Goal: Task Accomplishment & Management: Manage account settings

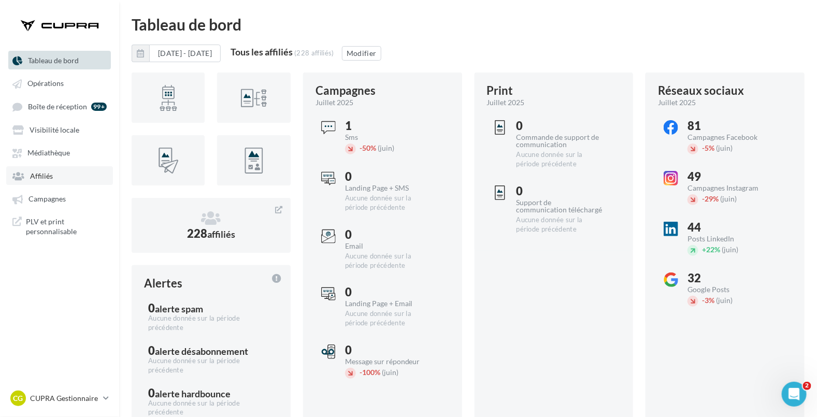
click at [49, 177] on span "Affiliés" at bounding box center [41, 176] width 23 height 9
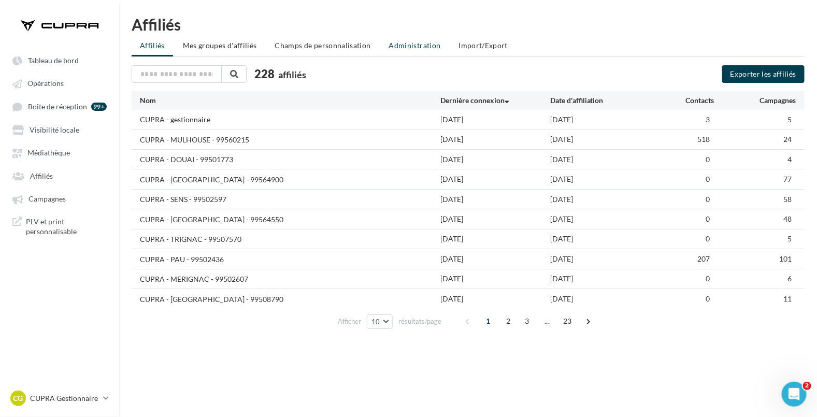
click at [433, 45] on span "Administration" at bounding box center [415, 45] width 52 height 9
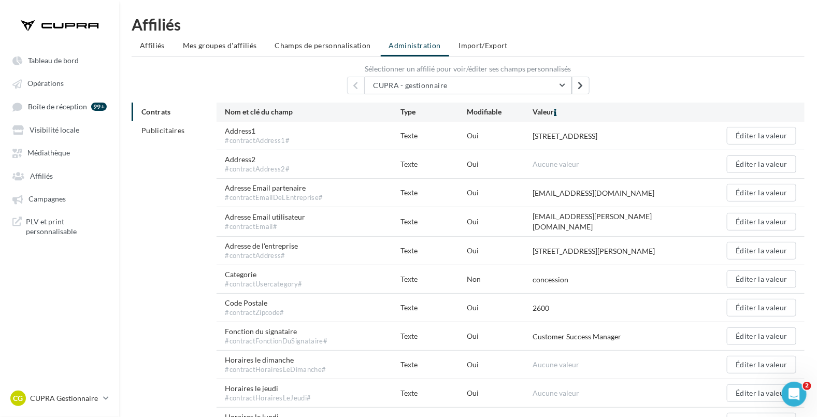
click at [422, 84] on span "CUPRA - gestionnaire" at bounding box center [411, 85] width 74 height 9
type input "*"
type input "*****"
click at [447, 111] on span "CUPRA - RONCQ CEDEX - 99507600" at bounding box center [440, 111] width 118 height 9
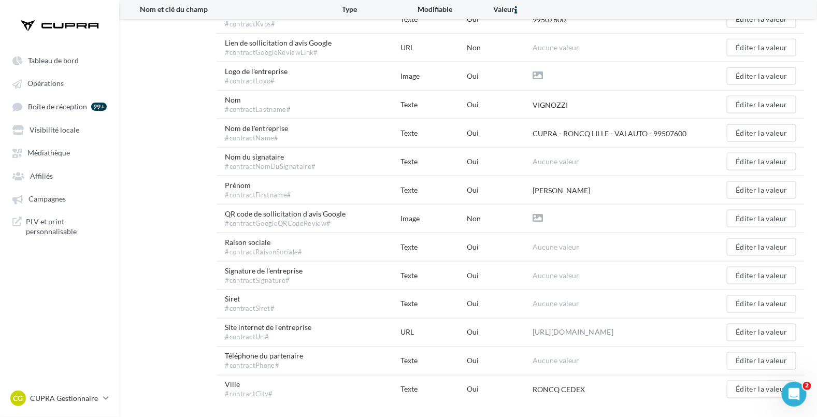
scroll to position [548, 0]
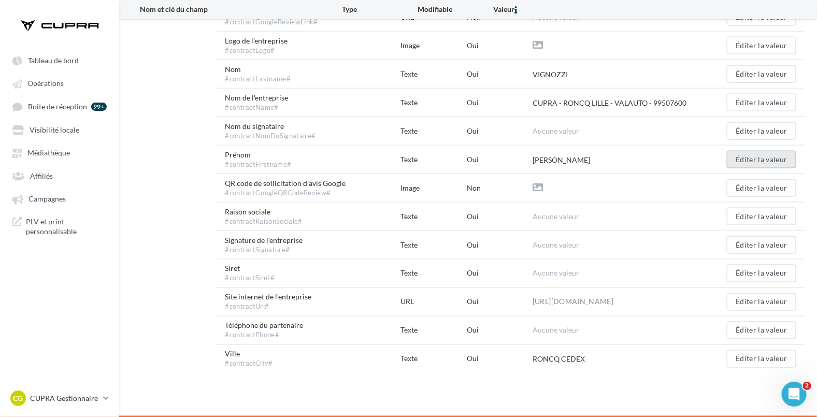
click at [776, 161] on button "Éditer la valeur" at bounding box center [761, 160] width 69 height 18
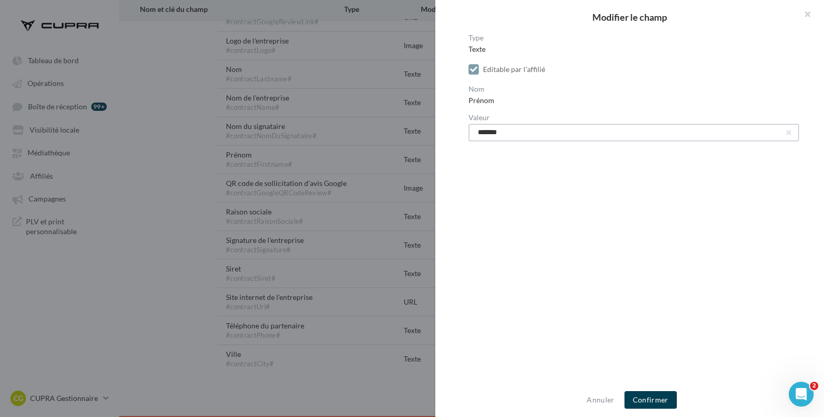
drag, startPoint x: 474, startPoint y: 127, endPoint x: 401, endPoint y: 158, distance: 79.2
click at [390, 125] on div "Modifier le champ Type Texte Editable par l'affilié Nom [GEOGRAPHIC_DATA] Valeu…" at bounding box center [412, 208] width 824 height 417
click at [661, 396] on button "Confirmer" at bounding box center [650, 400] width 52 height 18
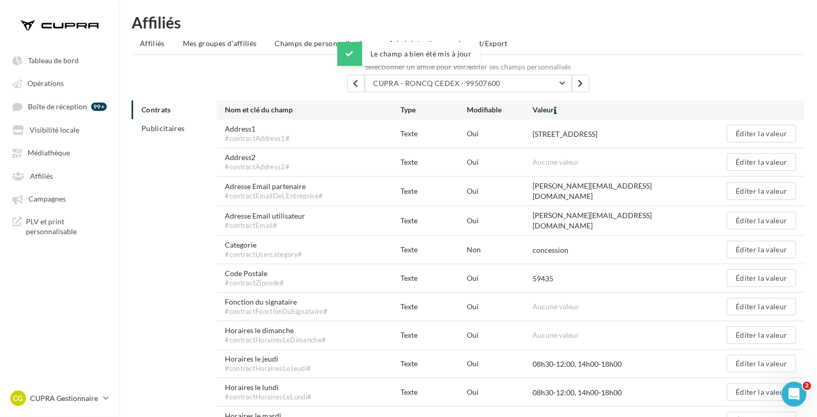
scroll to position [0, 0]
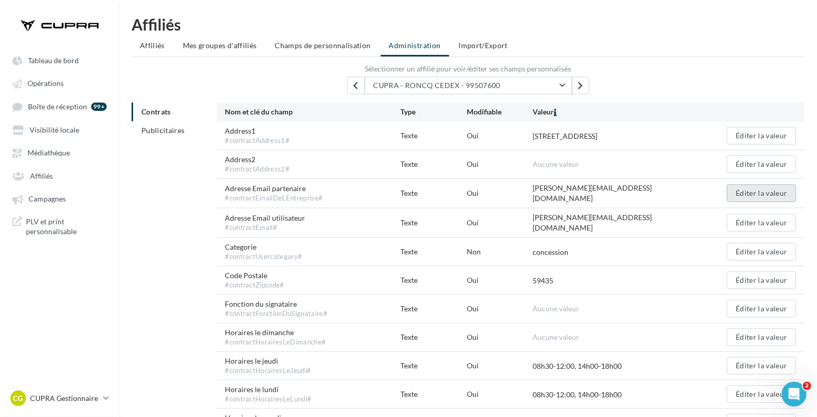
click at [788, 194] on button "Éditer la valeur" at bounding box center [761, 193] width 69 height 18
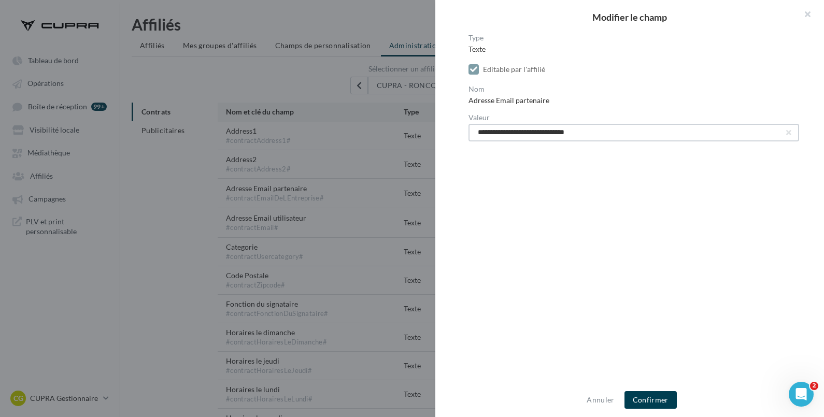
drag, startPoint x: 616, startPoint y: 128, endPoint x: 415, endPoint y: 117, distance: 201.9
click at [367, 127] on div "**********" at bounding box center [412, 208] width 824 height 417
paste input "text"
type input "**********"
click at [662, 400] on button "Confirmer" at bounding box center [650, 400] width 52 height 18
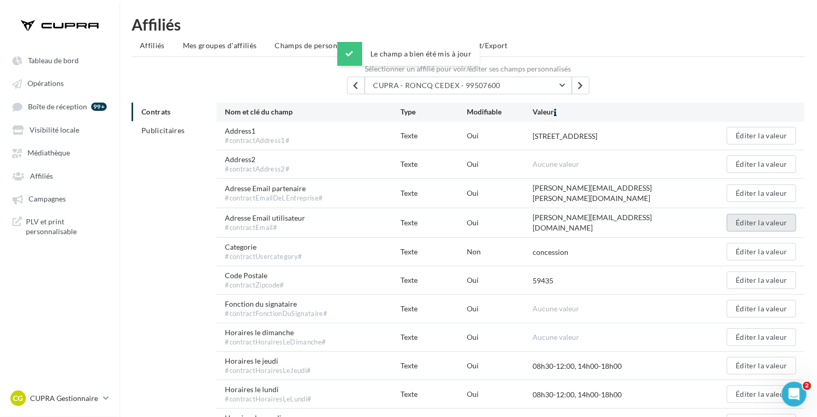
click at [762, 222] on button "Éditer la valeur" at bounding box center [761, 223] width 69 height 18
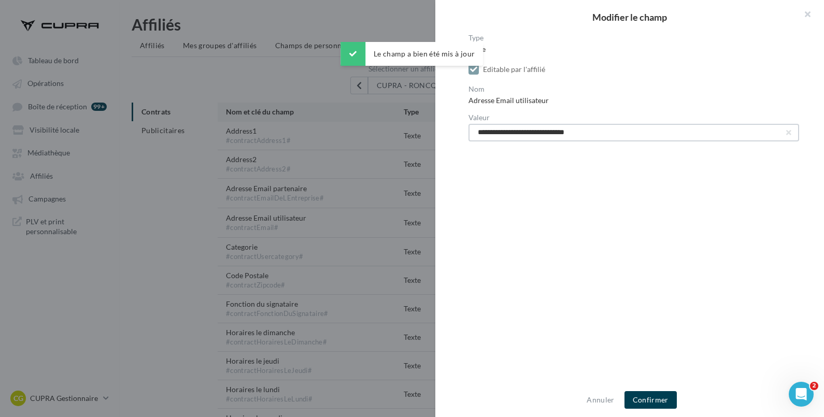
drag, startPoint x: 618, startPoint y: 127, endPoint x: 339, endPoint y: 99, distance: 280.2
click at [340, 101] on div "**********" at bounding box center [412, 208] width 824 height 417
paste input "text"
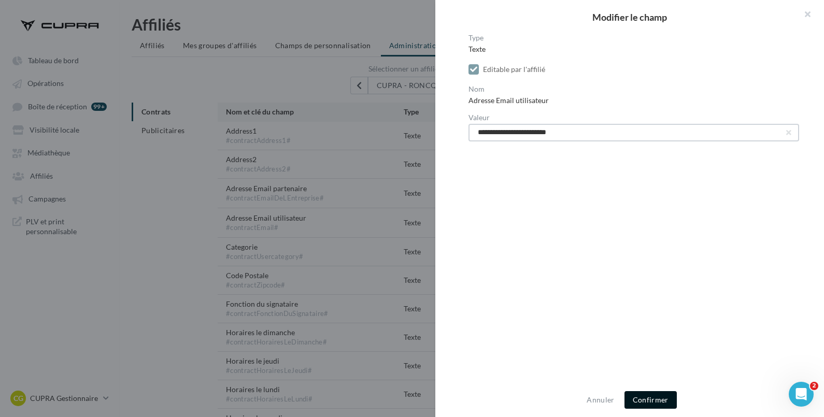
type input "**********"
click at [646, 398] on button "Confirmer" at bounding box center [650, 400] width 52 height 18
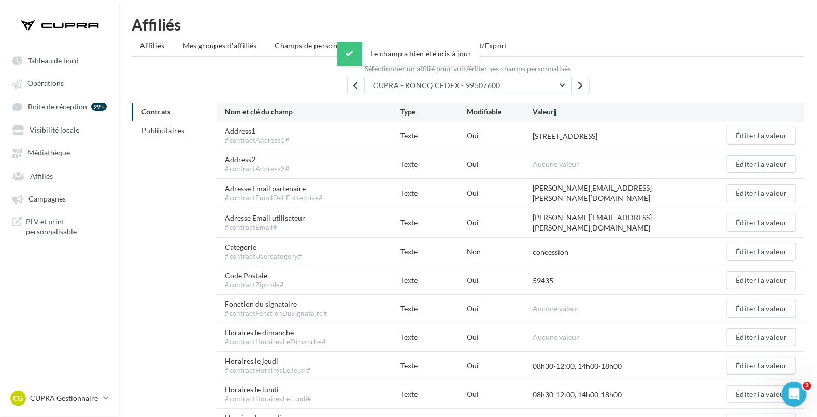
scroll to position [173, 0]
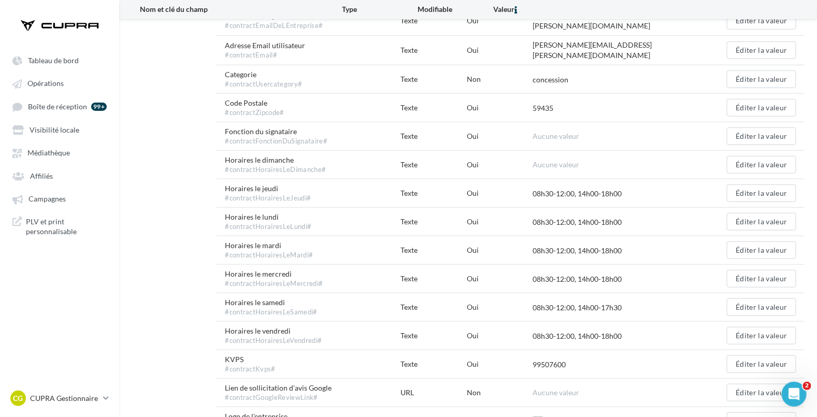
click at [593, 313] on div "Horaires le samedi #contractHorairesLeSamedi# Texte Oui 08h30-12:00, 14h00-17h3…" at bounding box center [511, 307] width 588 height 28
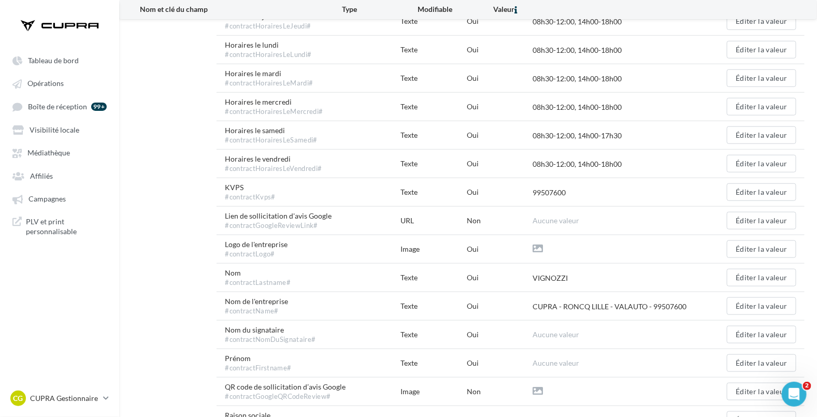
scroll to position [345, 0]
click at [788, 273] on button "Éditer la valeur" at bounding box center [761, 277] width 69 height 18
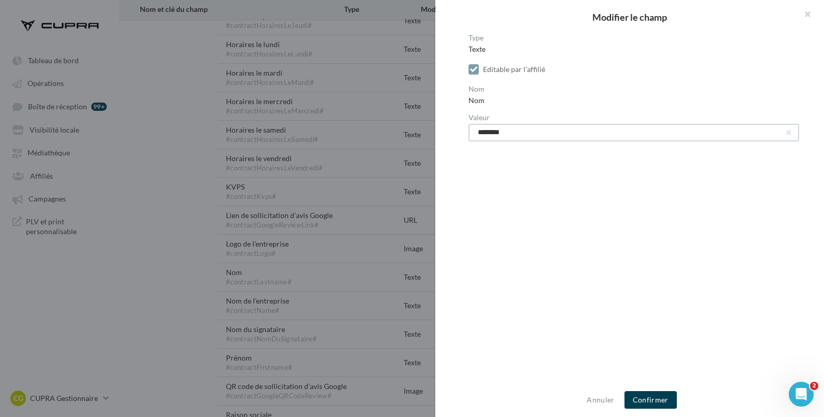
drag, startPoint x: 531, startPoint y: 135, endPoint x: 403, endPoint y: 120, distance: 128.9
click at [403, 120] on div "Modifier le champ Type Texte Editable par l'affilié Nom Nom Valeur ******** Ann…" at bounding box center [412, 208] width 824 height 417
click at [657, 403] on button "Confirmer" at bounding box center [650, 400] width 52 height 18
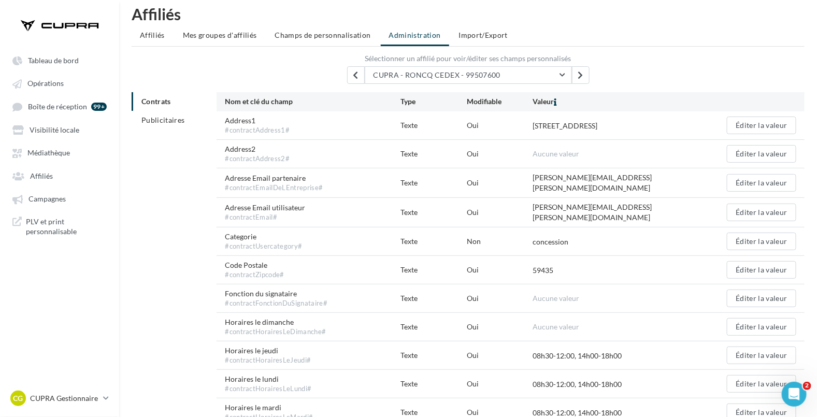
scroll to position [0, 0]
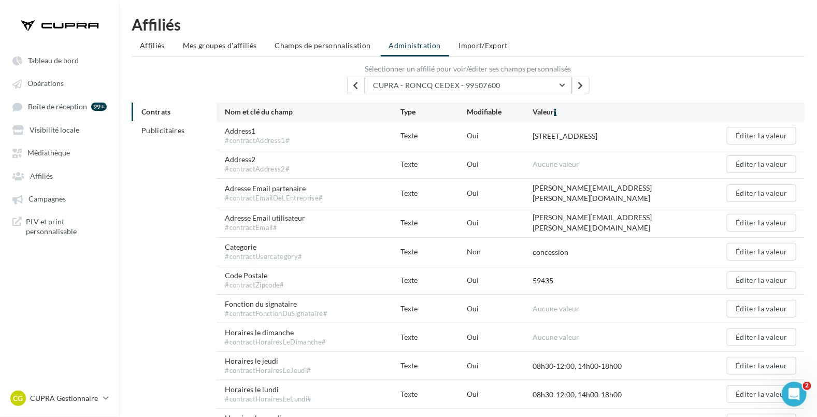
click at [550, 86] on button "CUPRA - RONCQ CEDEX - 99507600" at bounding box center [468, 86] width 207 height 18
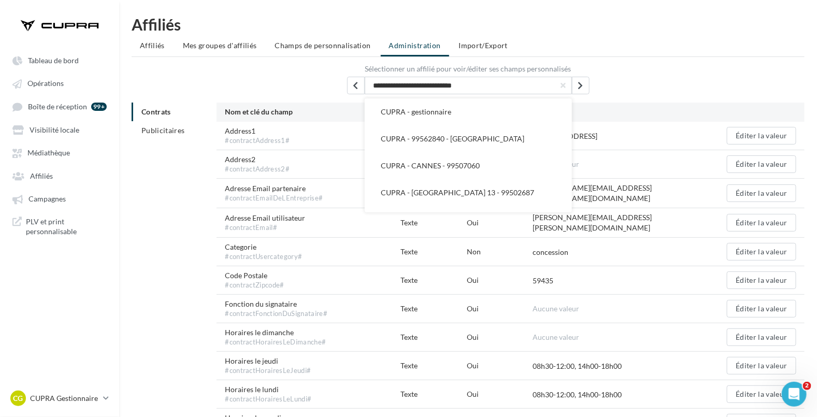
scroll to position [2802, 0]
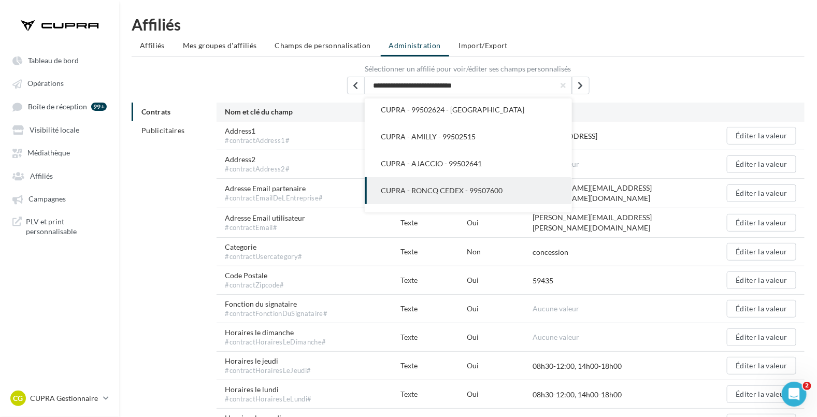
click at [702, 179] on div "Adresse Email partenaire #contractEmailDeLEntreprise# Texte Oui [PERSON_NAME][E…" at bounding box center [511, 193] width 588 height 29
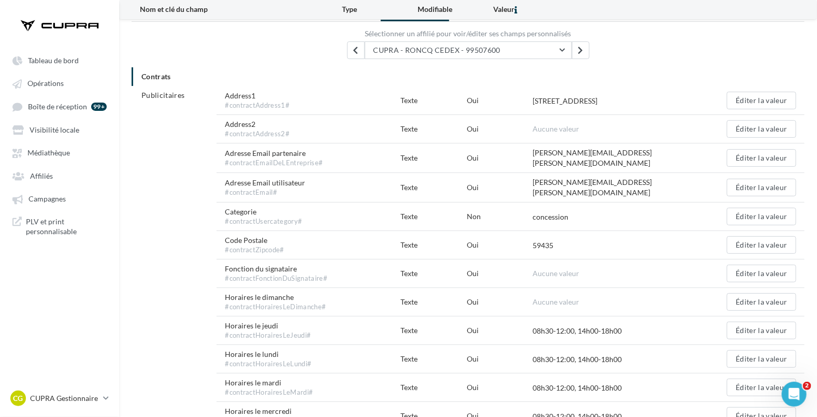
scroll to position [0, 0]
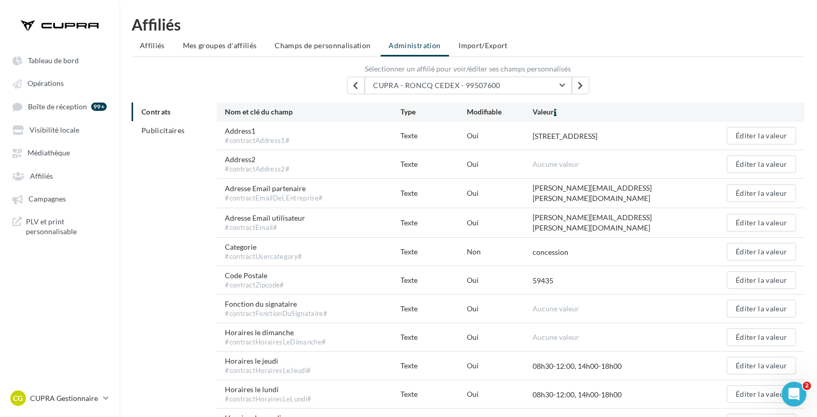
drag, startPoint x: 644, startPoint y: 192, endPoint x: 532, endPoint y: 195, distance: 111.5
click at [532, 195] on div "Adresse Email partenaire #contractEmailDeLEntreprise# Texte Oui [PERSON_NAME][E…" at bounding box center [511, 193] width 588 height 29
copy div "[PERSON_NAME][EMAIL_ADDRESS][PERSON_NAME][DOMAIN_NAME]"
click at [86, 393] on p "CUPRA Gestionnaire" at bounding box center [64, 398] width 69 height 10
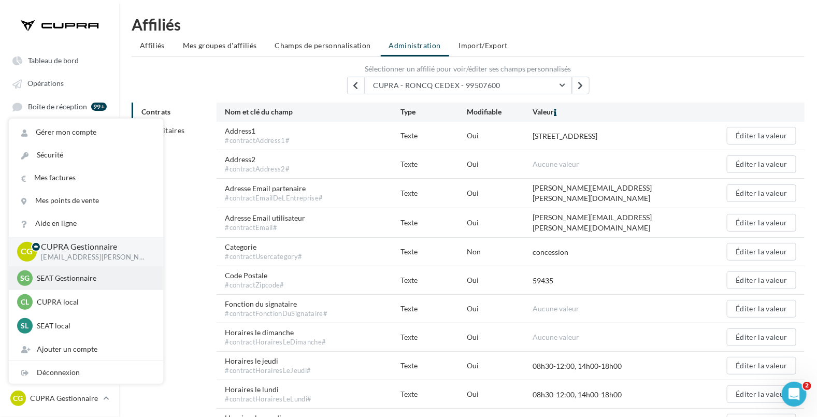
click at [75, 272] on div "SG SEAT Gestionnaire [EMAIL_ADDRESS][PERSON_NAME][DOMAIN_NAME]_SEAT" at bounding box center [86, 279] width 138 height 16
